Goal: Transaction & Acquisition: Purchase product/service

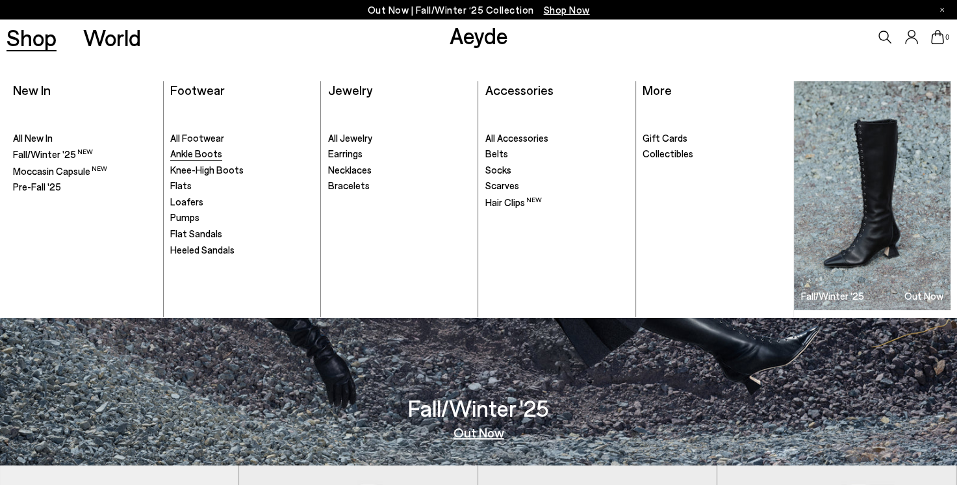
click at [182, 152] on span "Ankle Boots" at bounding box center [196, 153] width 52 height 12
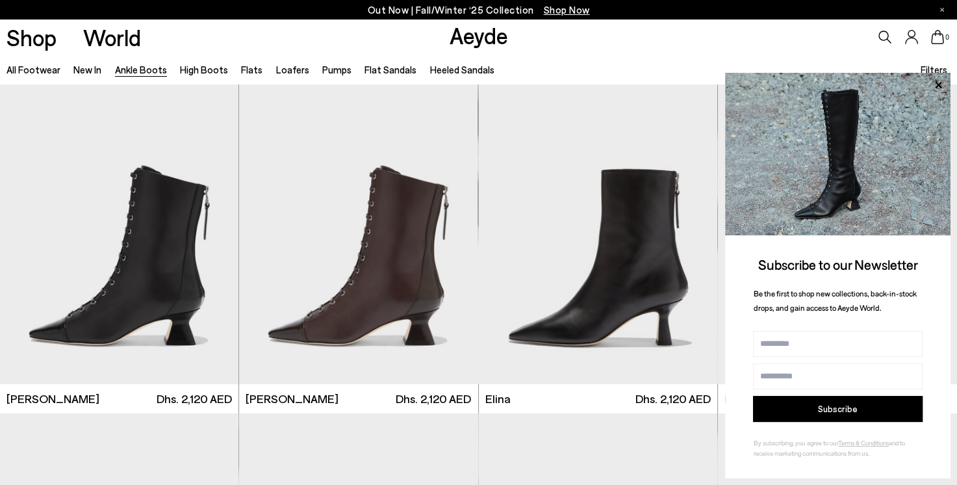
click at [606, 41] on div "Shop World Aeyde 0" at bounding box center [478, 36] width 957 height 35
